Goal: Register for event/course

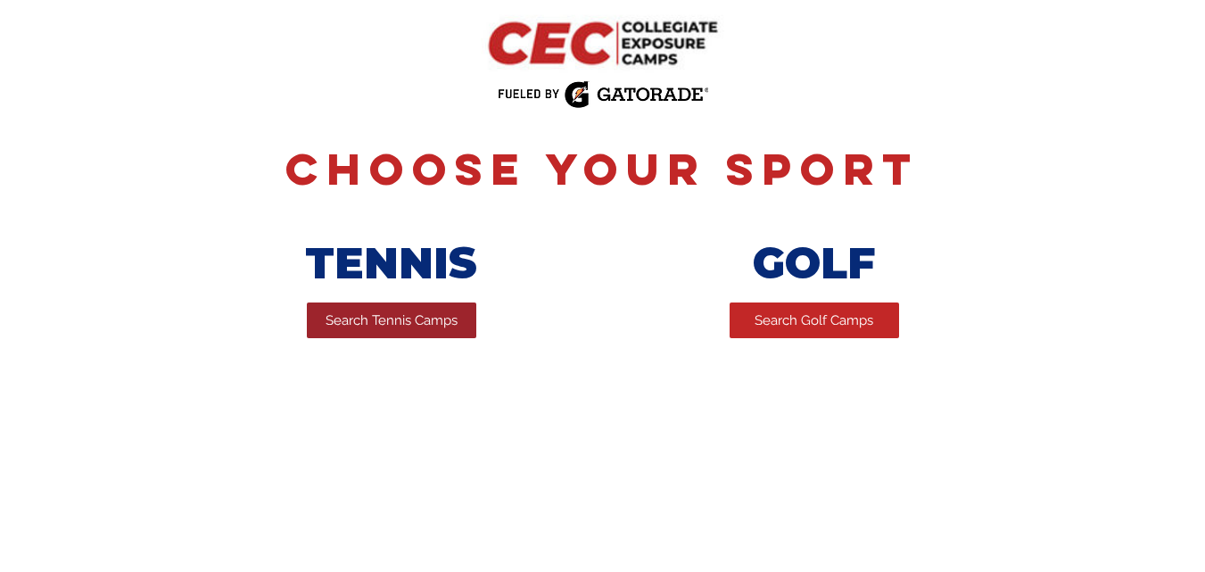
click at [412, 309] on link "Search Tennis Camps" at bounding box center [391, 320] width 169 height 36
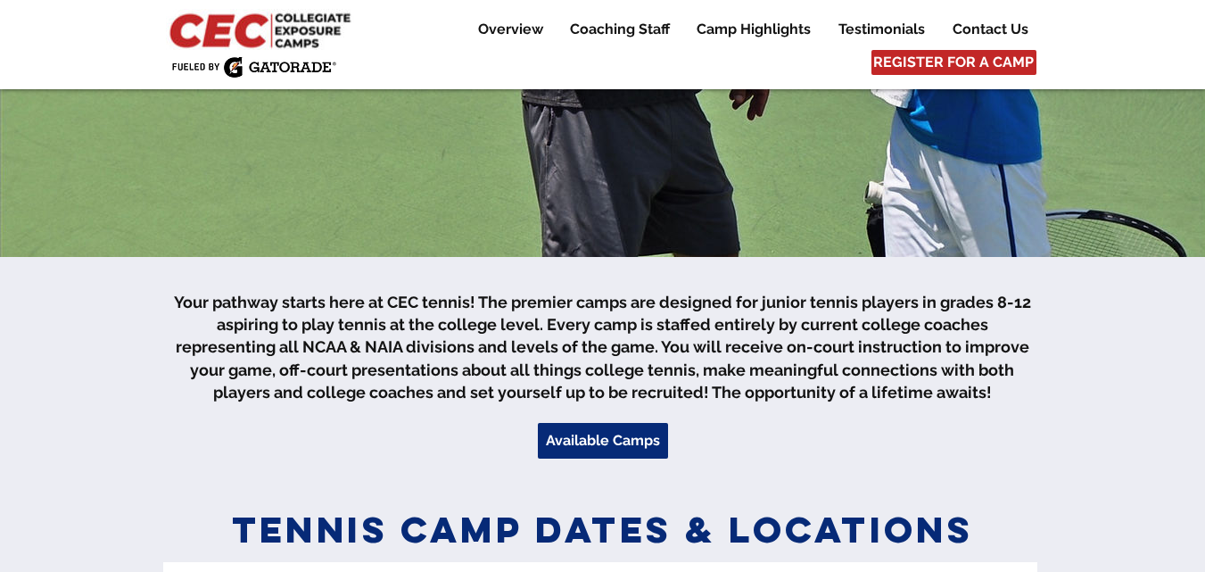
scroll to position [462, 0]
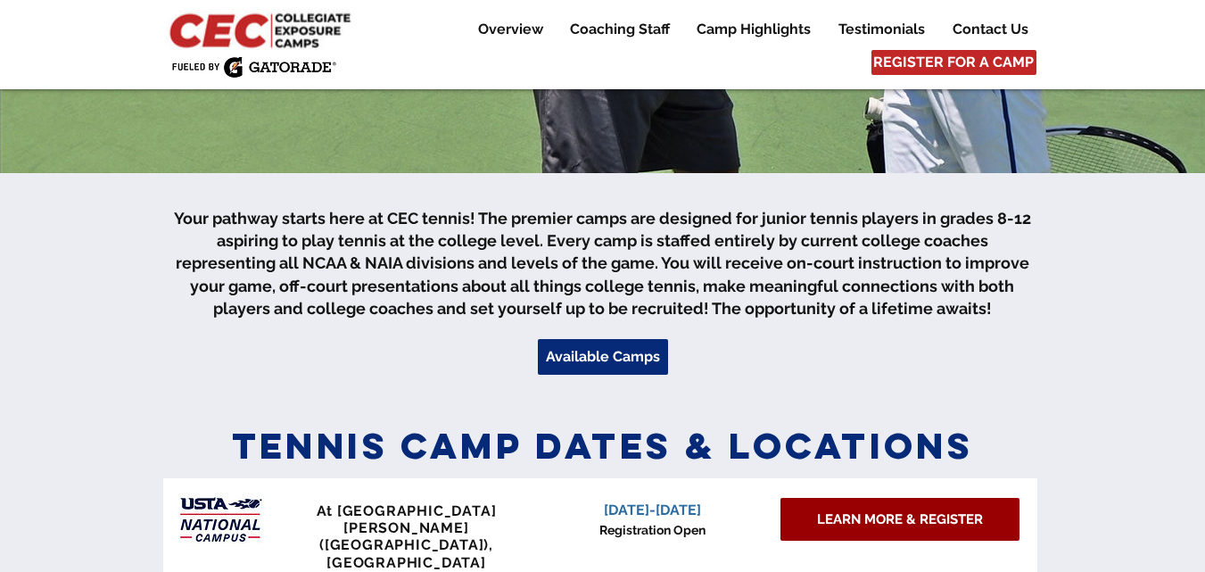
click at [837, 524] on span "LEARN MORE & REGISTER" at bounding box center [900, 519] width 166 height 19
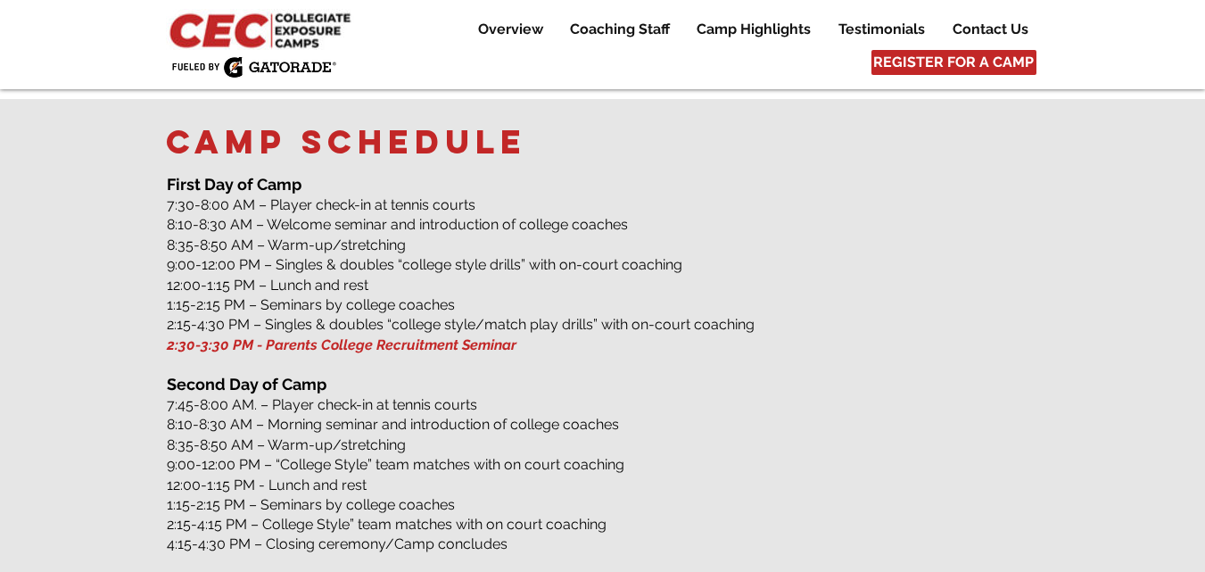
scroll to position [2462, 0]
